Goal: Task Accomplishment & Management: Use online tool/utility

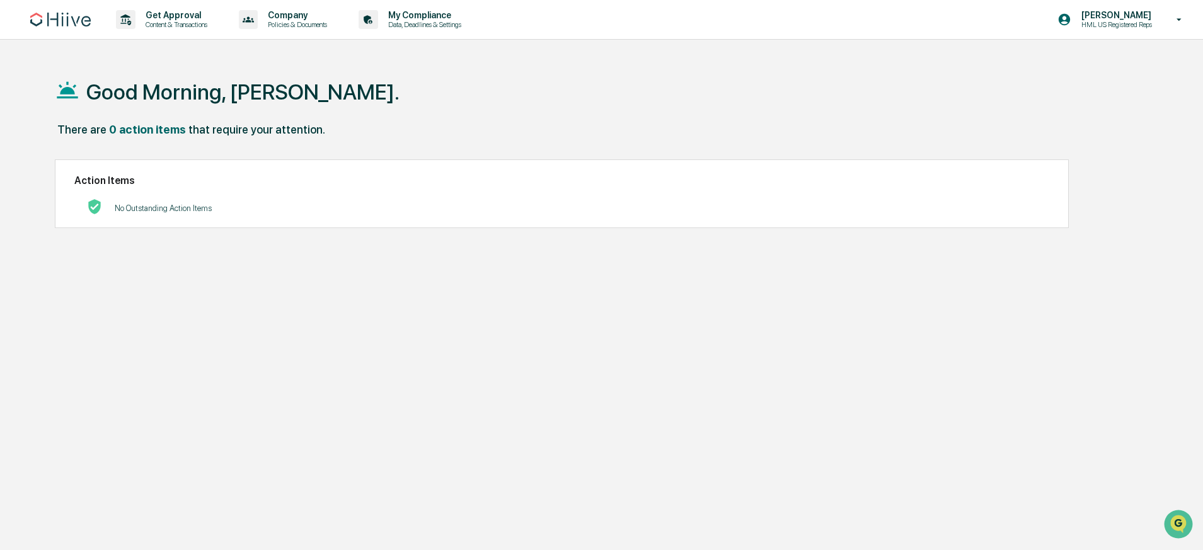
click at [1124, 20] on p "[PERSON_NAME]" at bounding box center [1114, 15] width 87 height 10
click at [764, 60] on div at bounding box center [605, 275] width 1210 height 550
click at [211, 28] on p "Content & Transactions" at bounding box center [174, 24] width 78 height 9
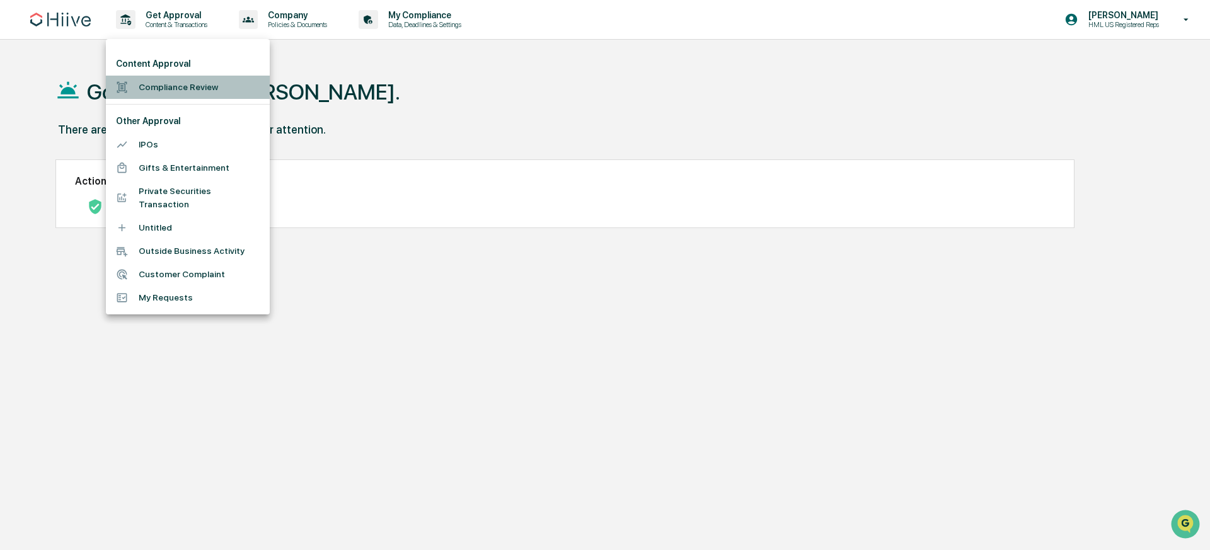
click at [205, 80] on li "Compliance Review" at bounding box center [188, 87] width 164 height 23
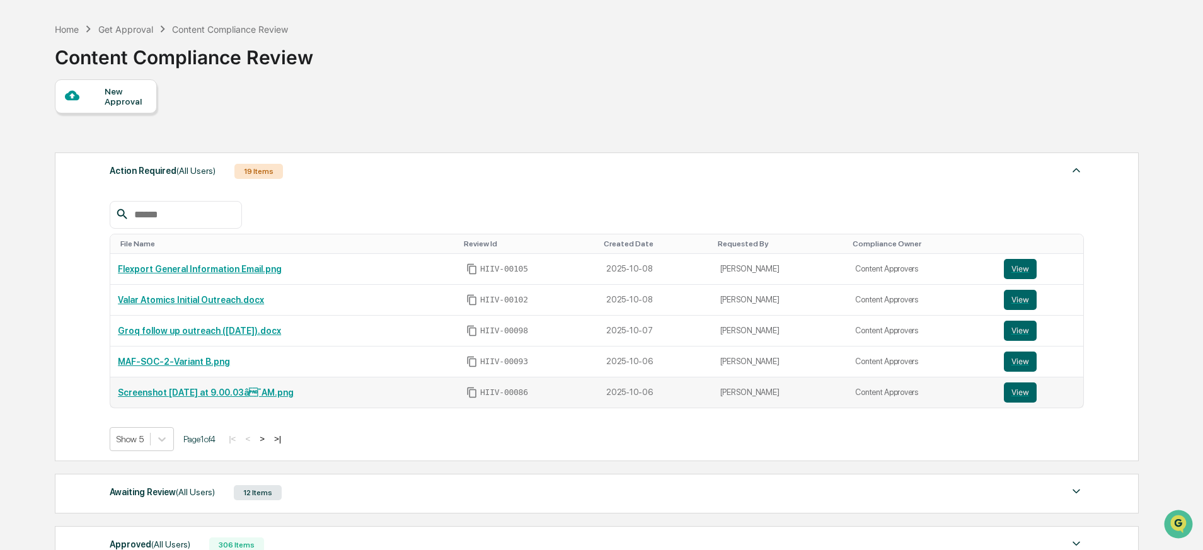
scroll to position [204, 0]
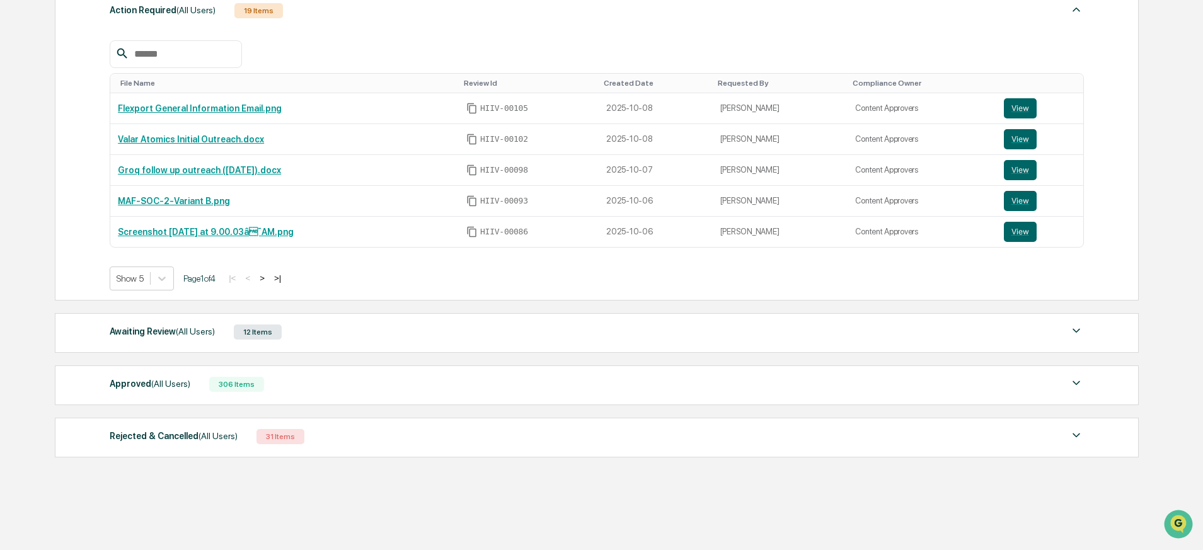
click at [353, 332] on div "Awaiting Review (All Users) 12 Items" at bounding box center [597, 332] width 974 height 18
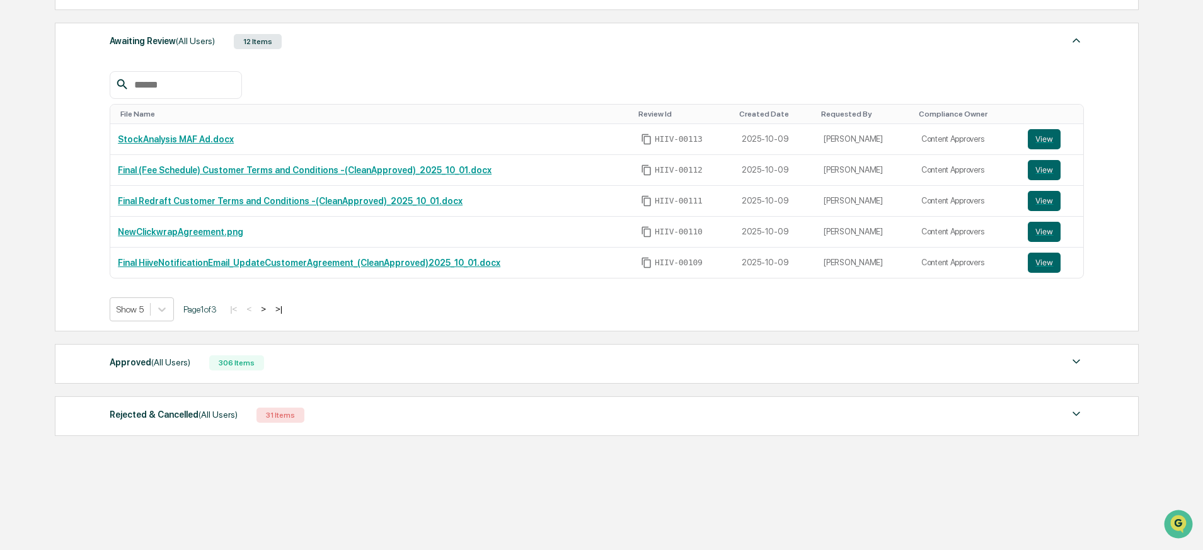
scroll to position [495, 0]
click at [264, 358] on div "306 Items" at bounding box center [236, 362] width 55 height 15
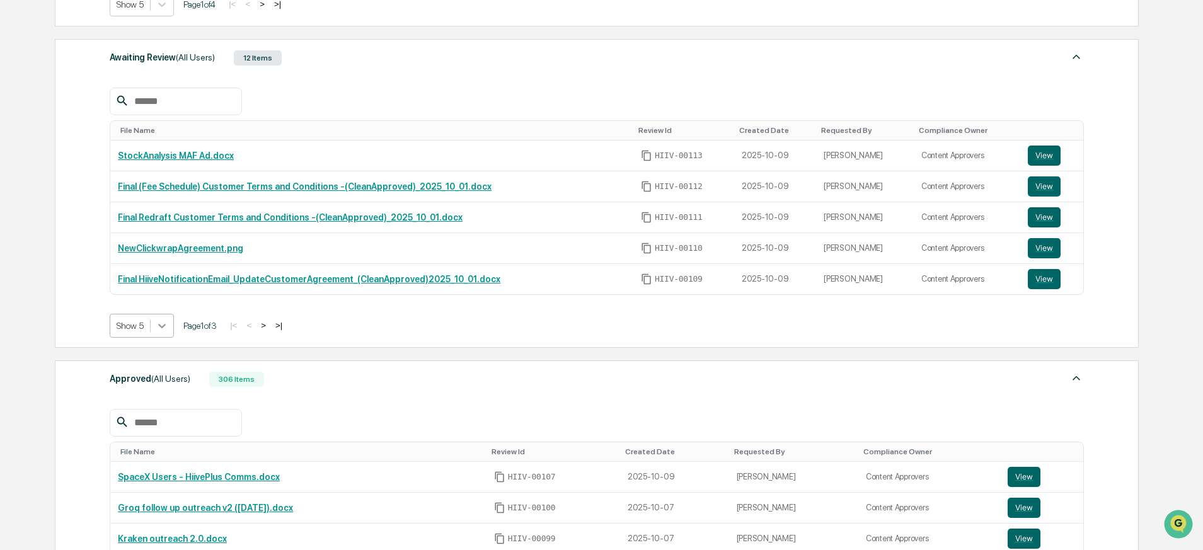
scroll to position [466, 0]
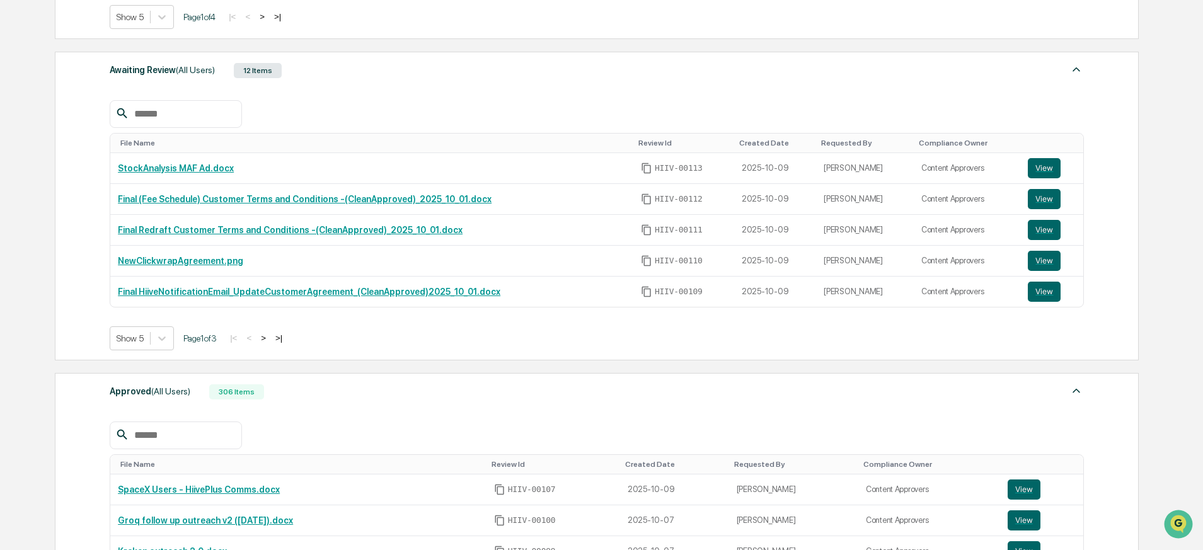
click at [270, 340] on button ">" at bounding box center [263, 338] width 13 height 11
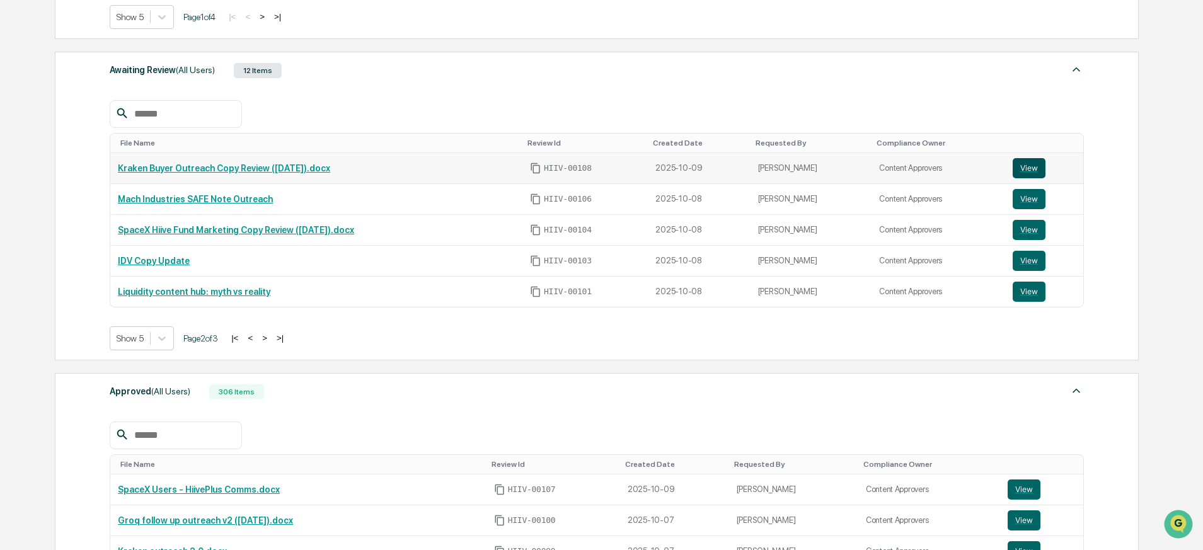
click at [1031, 166] on button "View" at bounding box center [1028, 168] width 33 height 20
click at [1029, 236] on button "View" at bounding box center [1028, 230] width 33 height 20
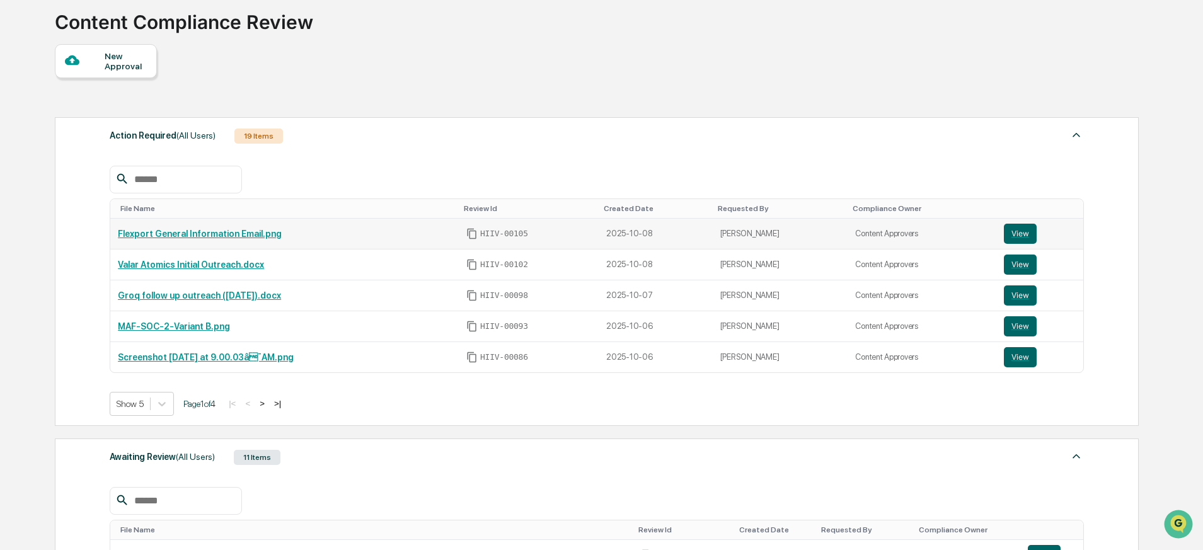
scroll to position [0, 0]
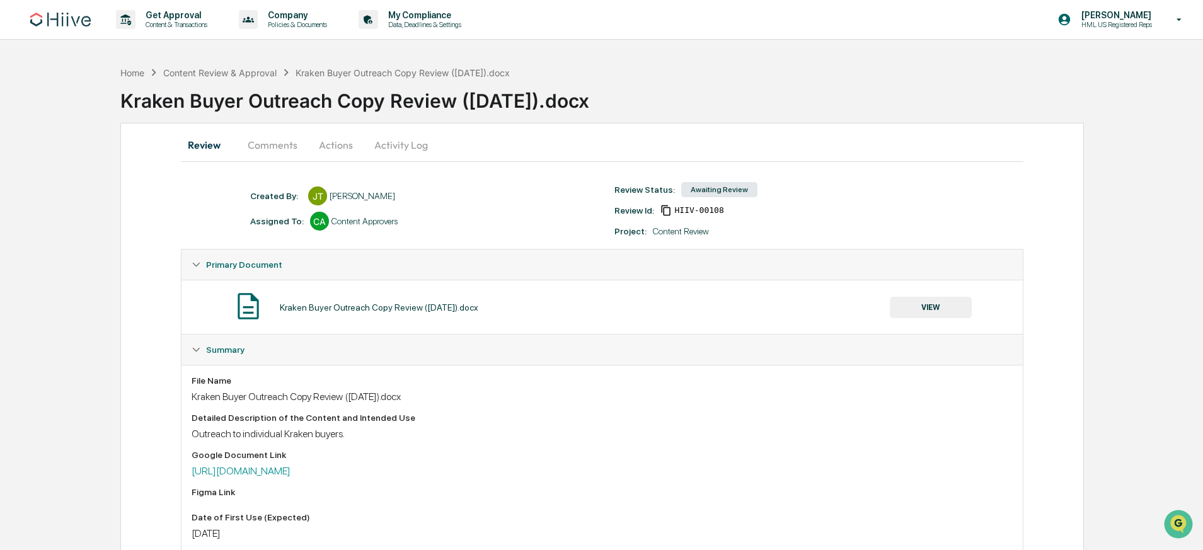
click at [282, 150] on button "Comments" at bounding box center [273, 145] width 70 height 30
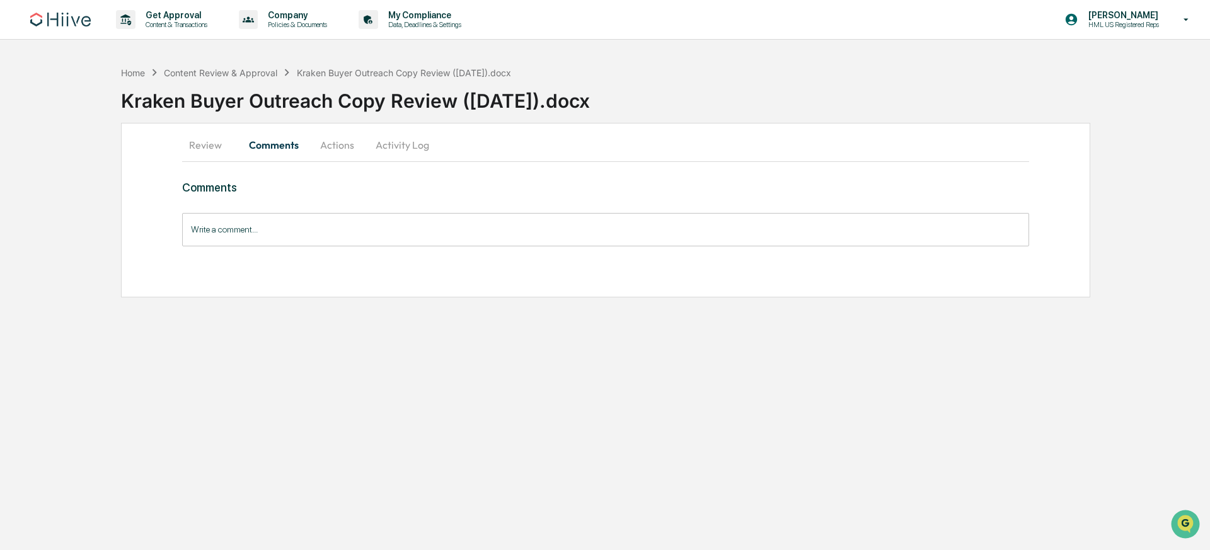
click at [210, 142] on button "Review" at bounding box center [210, 145] width 57 height 30
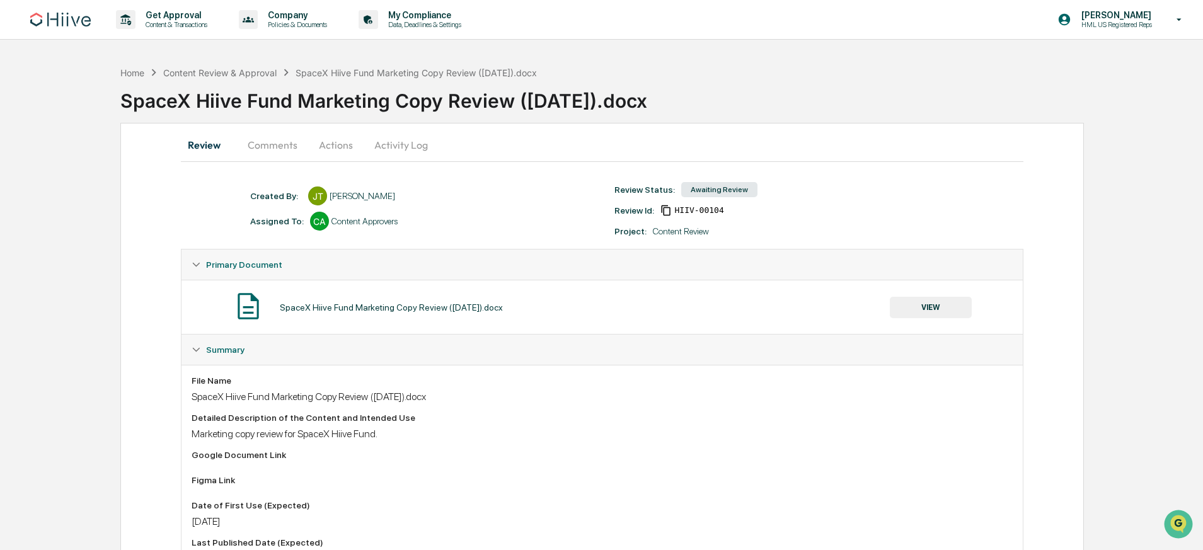
click at [272, 139] on button "Comments" at bounding box center [273, 145] width 70 height 30
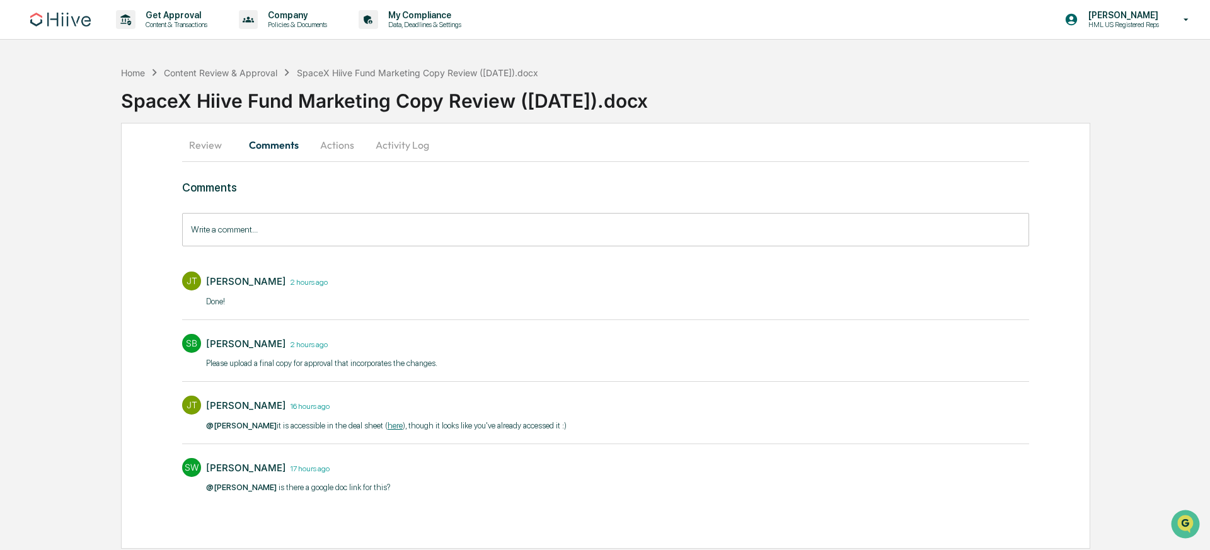
click at [329, 144] on button "Actions" at bounding box center [337, 145] width 57 height 30
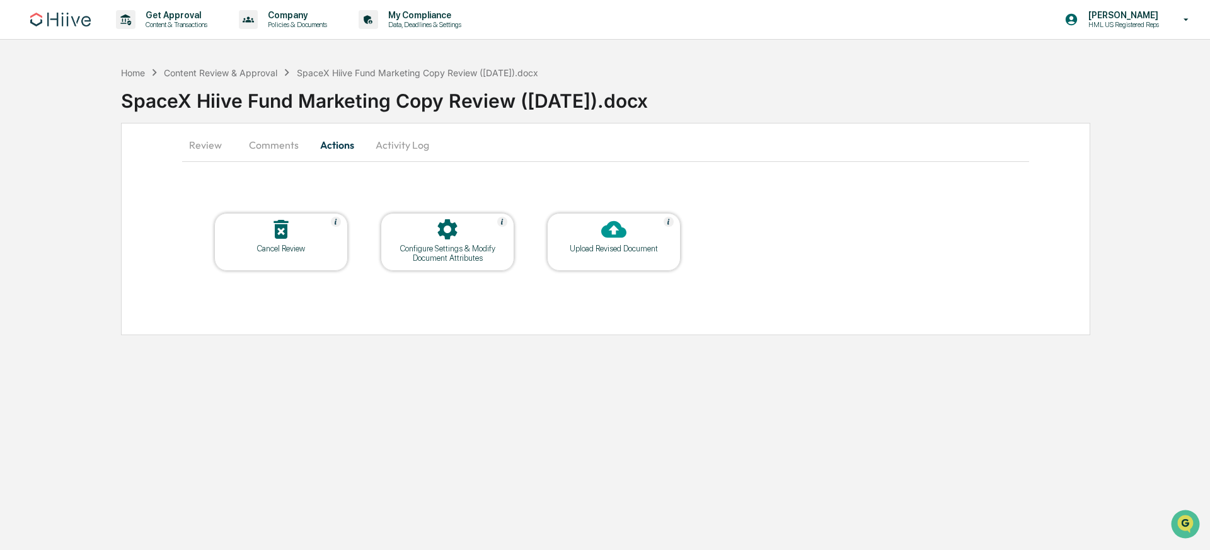
click at [213, 152] on button "Review" at bounding box center [210, 145] width 57 height 30
